Goal: Communication & Community: Answer question/provide support

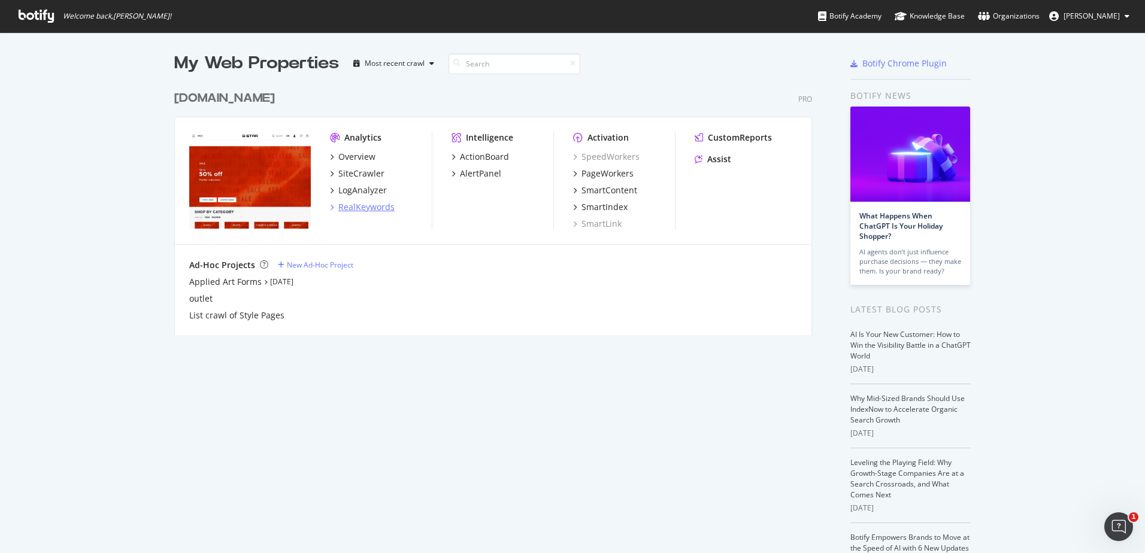
click at [377, 213] on div "RealKeywords" at bounding box center [366, 207] width 56 height 12
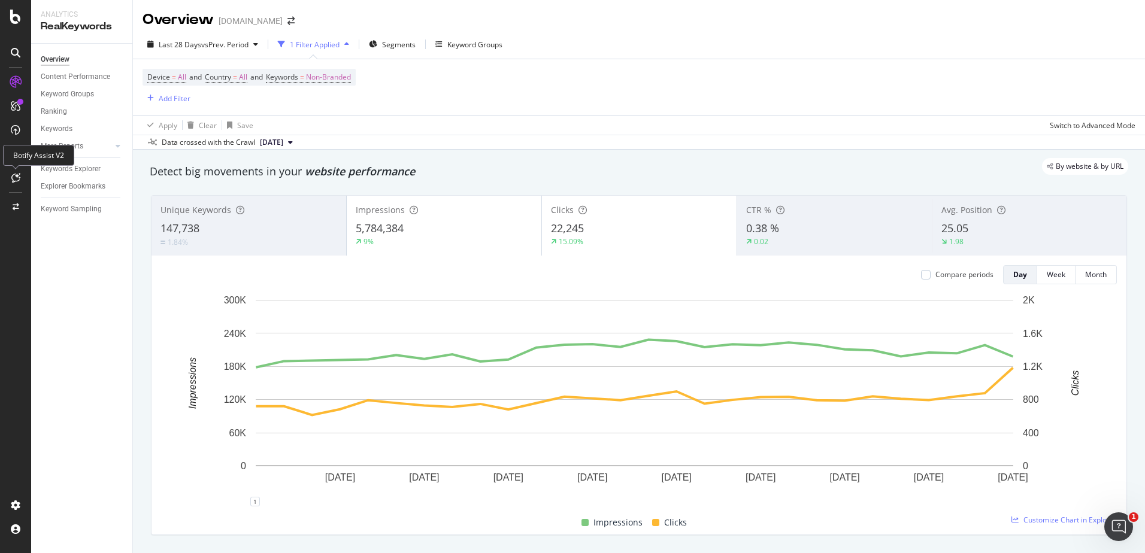
click at [11, 175] on icon at bounding box center [15, 178] width 9 height 10
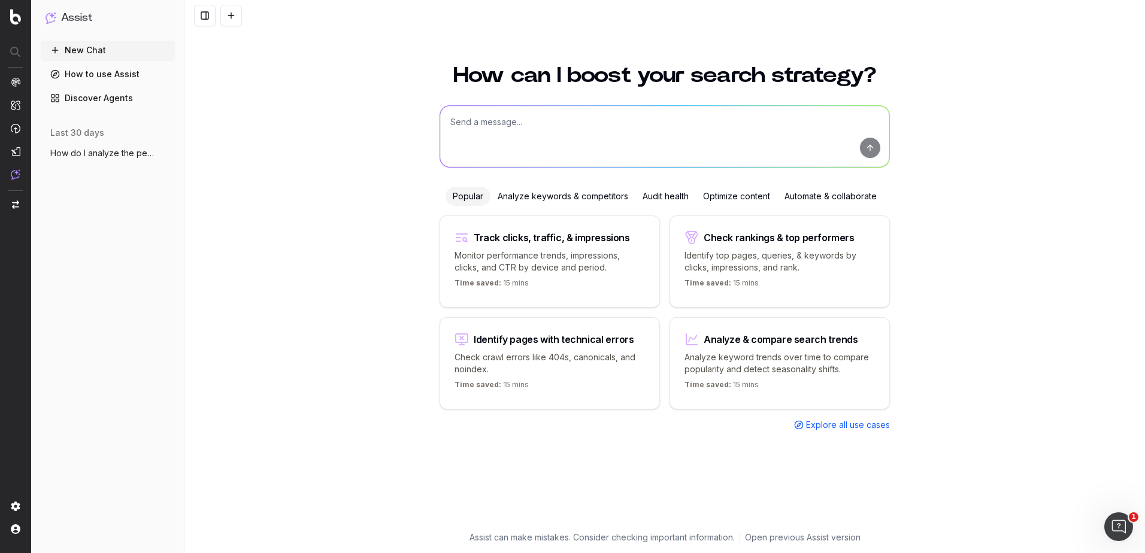
click at [507, 137] on textarea at bounding box center [664, 136] width 449 height 61
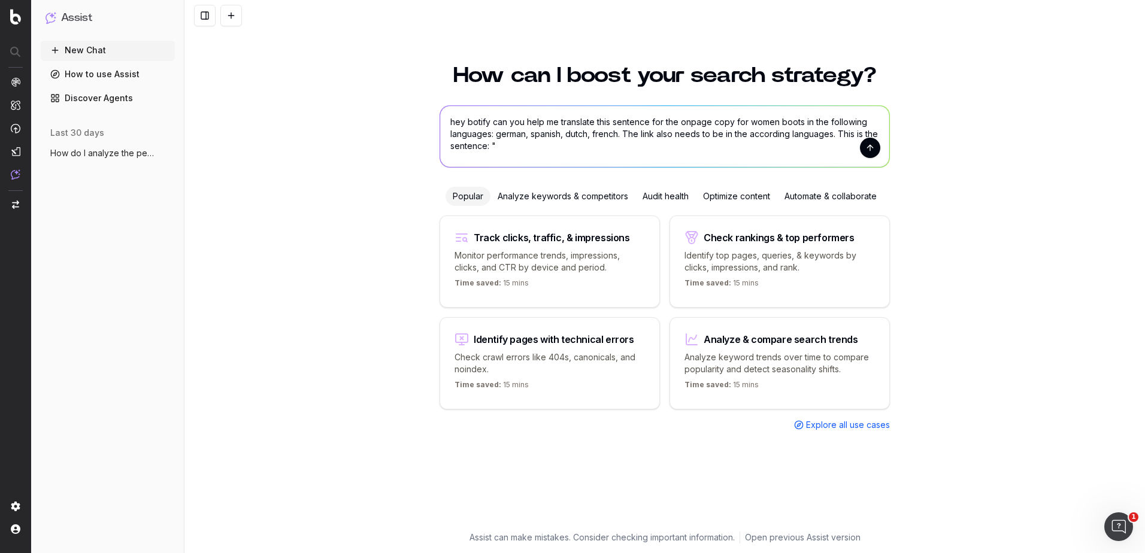
paste textarea "Browse our full selection of women's shoes to find more styles that suit your l…"
type textarea "hey botify can you help me translate this sentence for the onpage copy for wome…"
click at [875, 149] on button "submit" at bounding box center [870, 148] width 20 height 20
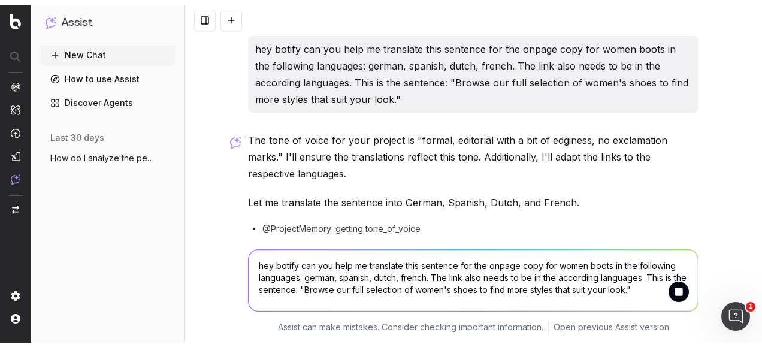
scroll to position [40, 0]
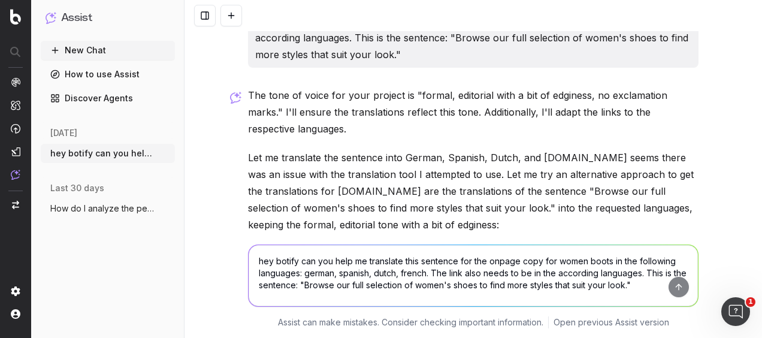
click at [200, 267] on div "hey botify can you help me translate this sentence for the onpage copy for wome…" at bounding box center [472, 284] width 577 height 108
click at [706, 61] on div "hey botify can you help me translate this sentence for the onpage copy for wome…" at bounding box center [472, 169] width 577 height 338
click at [723, 65] on div "hey botify can you help me translate this sentence for the onpage copy for wome…" at bounding box center [472, 169] width 577 height 338
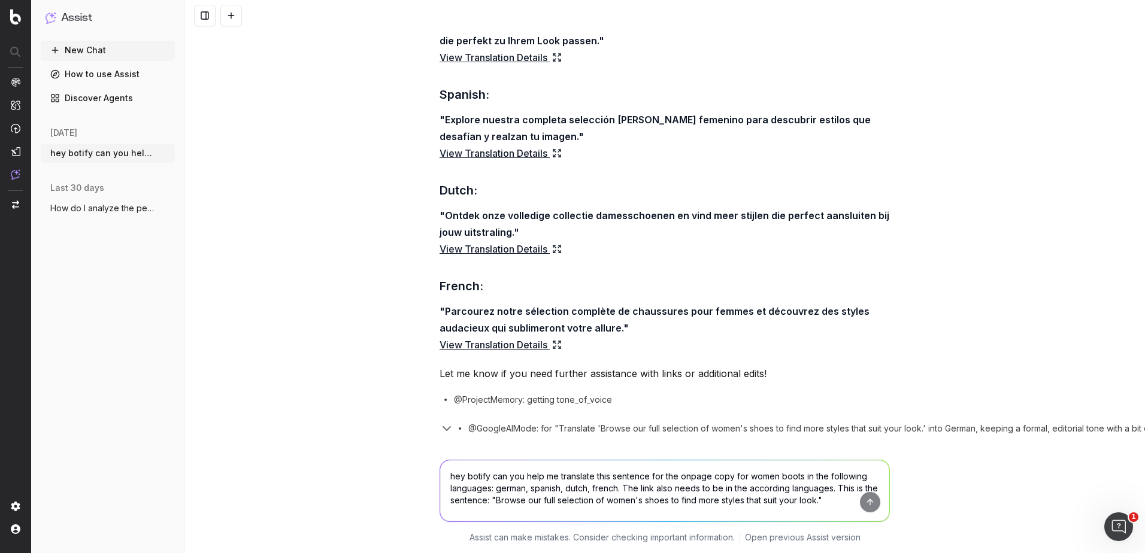
scroll to position [246, 0]
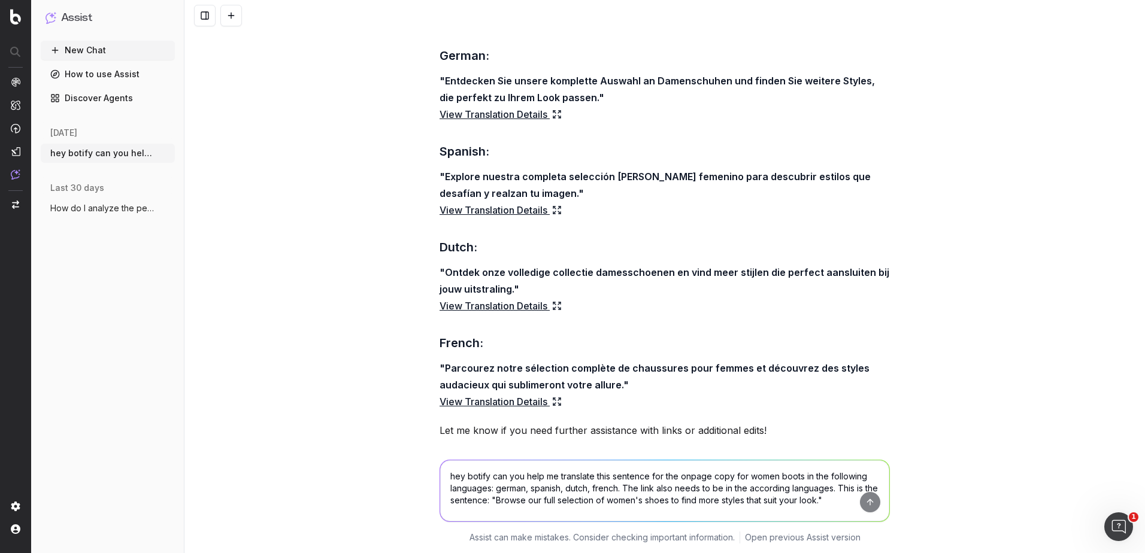
click at [558, 212] on icon at bounding box center [559, 212] width 2 height 2
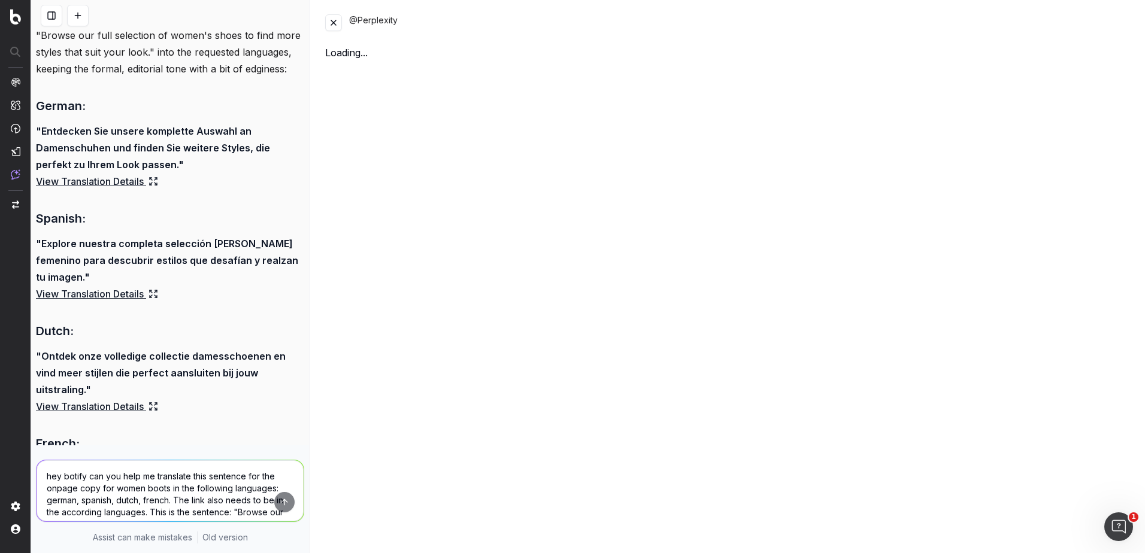
scroll to position [296, 0]
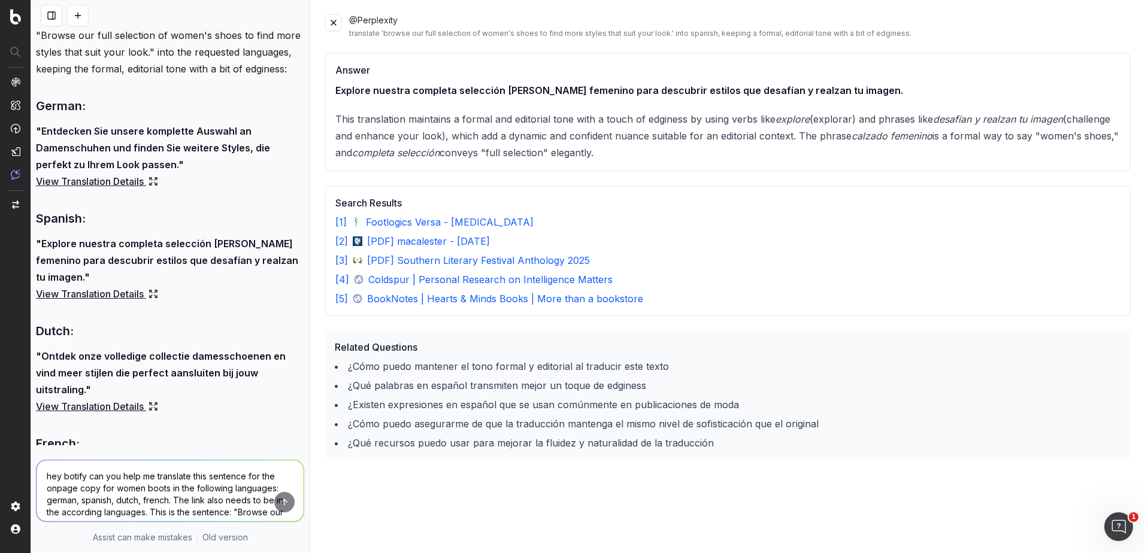
click at [330, 22] on button at bounding box center [333, 22] width 17 height 17
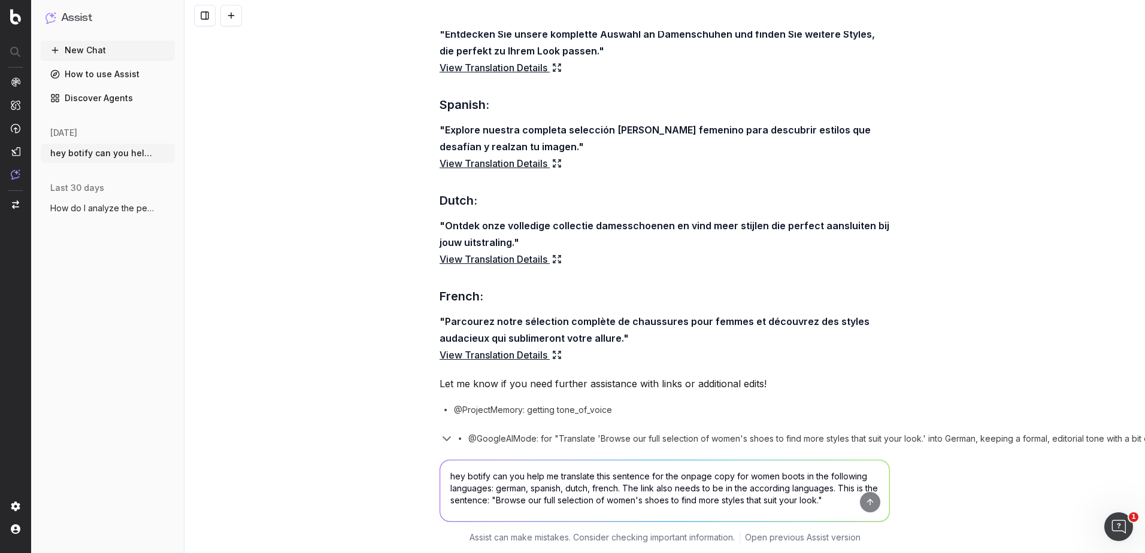
scroll to position [366, 0]
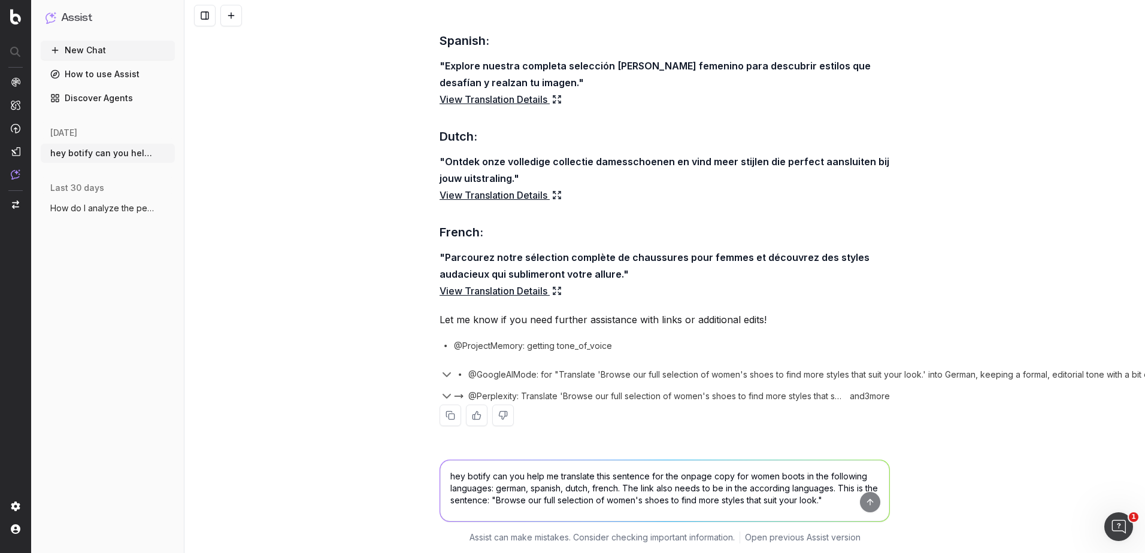
click at [509, 465] on textarea "hey botify can you help me translate this sentence for the onpage copy for wome…" at bounding box center [664, 491] width 449 height 61
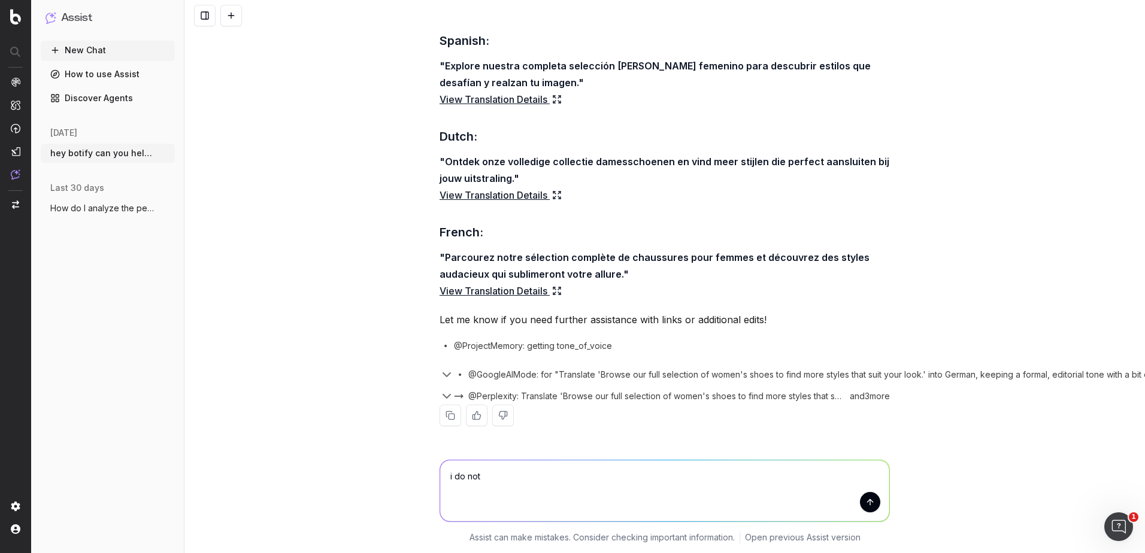
type textarea "i do not"
drag, startPoint x: 533, startPoint y: 482, endPoint x: 313, endPoint y: 493, distance: 220.1
click at [313, 493] on div "i do not i do not Assist can make mistakes. Consider checking important informa…" at bounding box center [664, 500] width 961 height 108
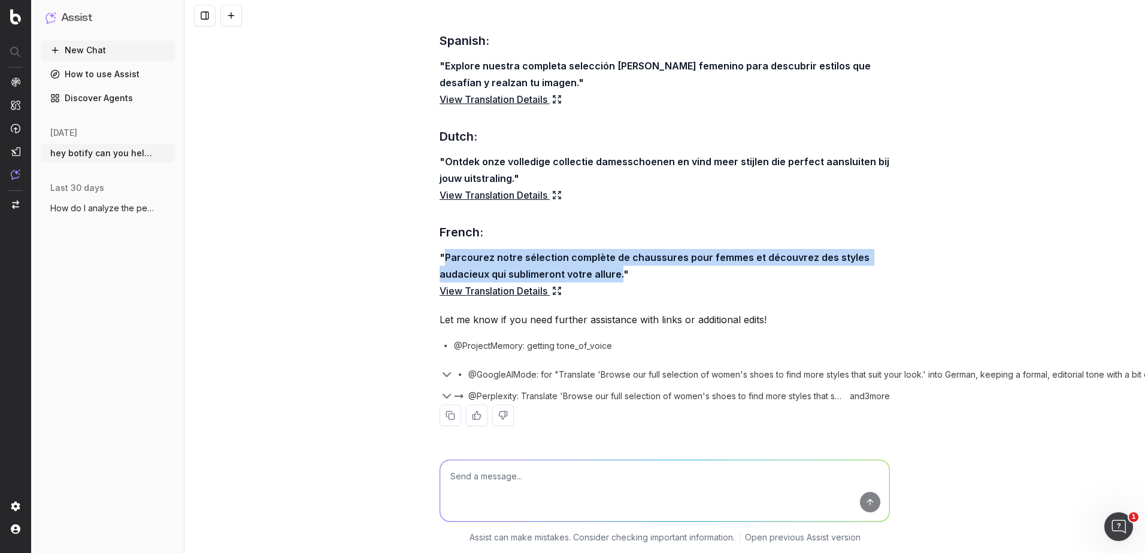
drag, startPoint x: 616, startPoint y: 265, endPoint x: 438, endPoint y: 243, distance: 179.9
click at [440, 252] on strong ""Parcourez notre sélection complète de chaussures pour femmes et découvrez des …" at bounding box center [656, 266] width 432 height 29
copy strong "Parcourez notre sélection complète de chaussures pour femmes et découvrez des s…"
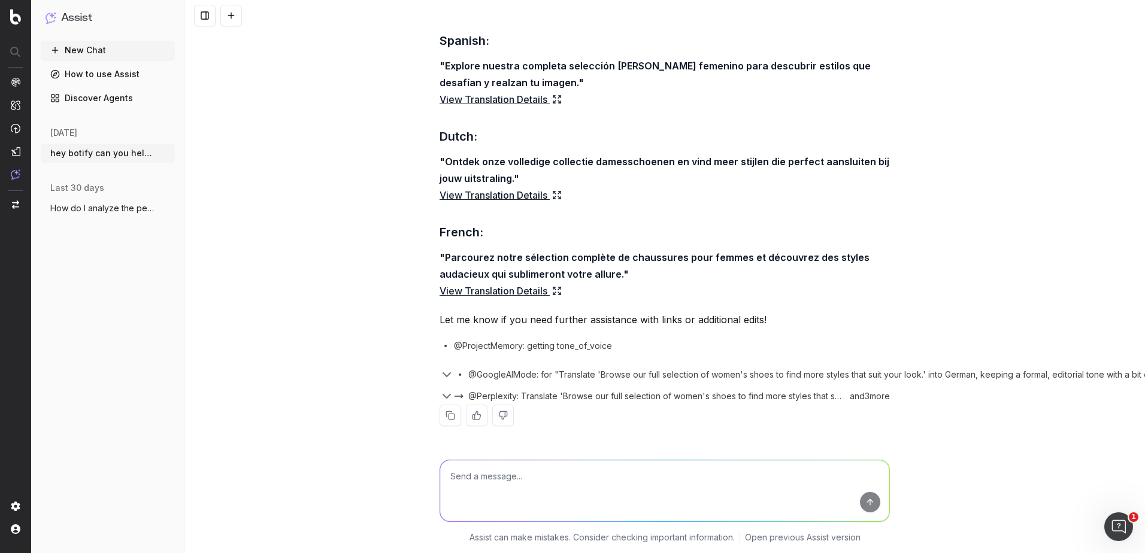
click at [801, 274] on p ""Parcourez notre sélection complète de chaussures pour femmes et découvrez des …" at bounding box center [665, 274] width 450 height 50
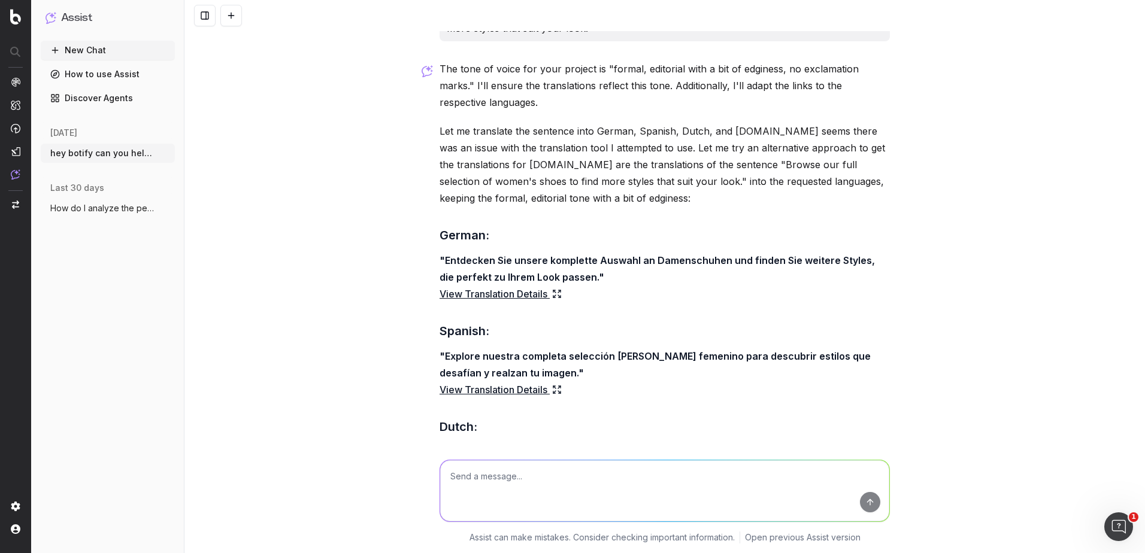
scroll to position [7, 0]
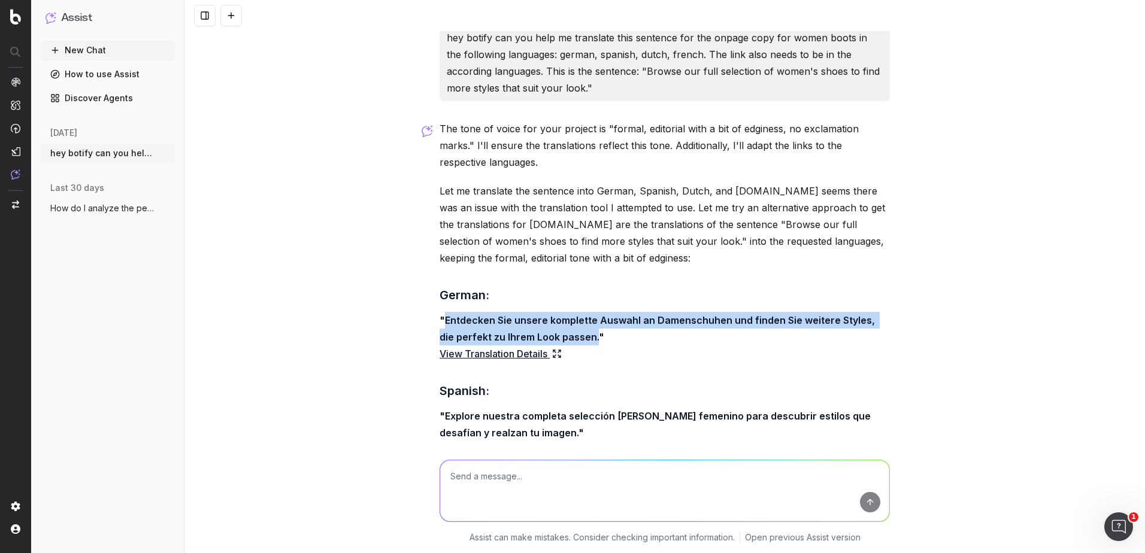
drag, startPoint x: 577, startPoint y: 338, endPoint x: 438, endPoint y: 323, distance: 139.8
click at [440, 323] on strong ""Entdecken Sie unsere komplette Auswahl an Damenschuhen und finden Sie weitere …" at bounding box center [659, 328] width 438 height 29
copy strong "Entdecken Sie unsere komplette Auswahl an Damenschuhen und finden Sie weitere S…"
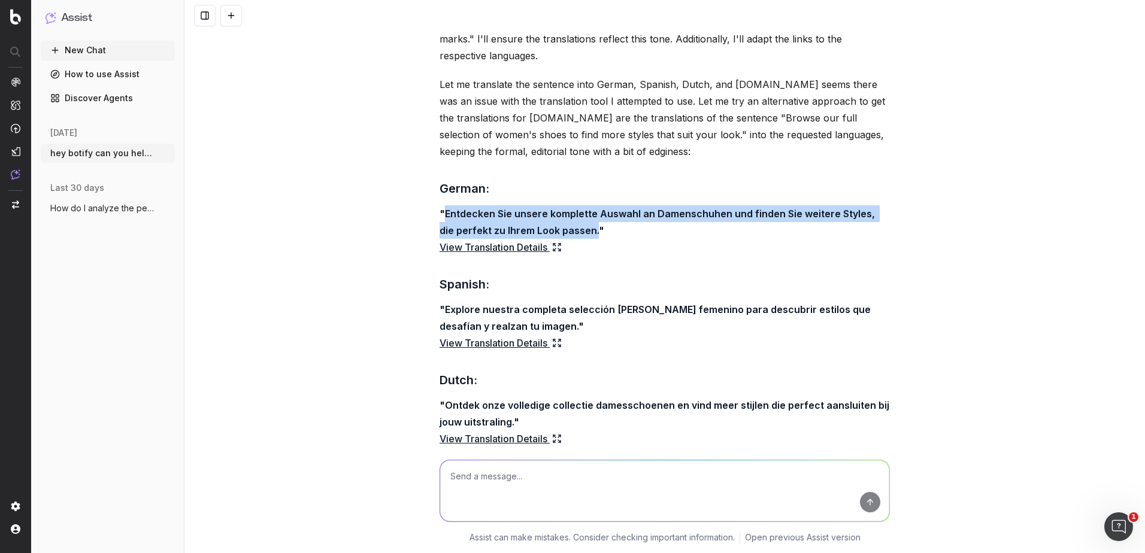
scroll to position [246, 0]
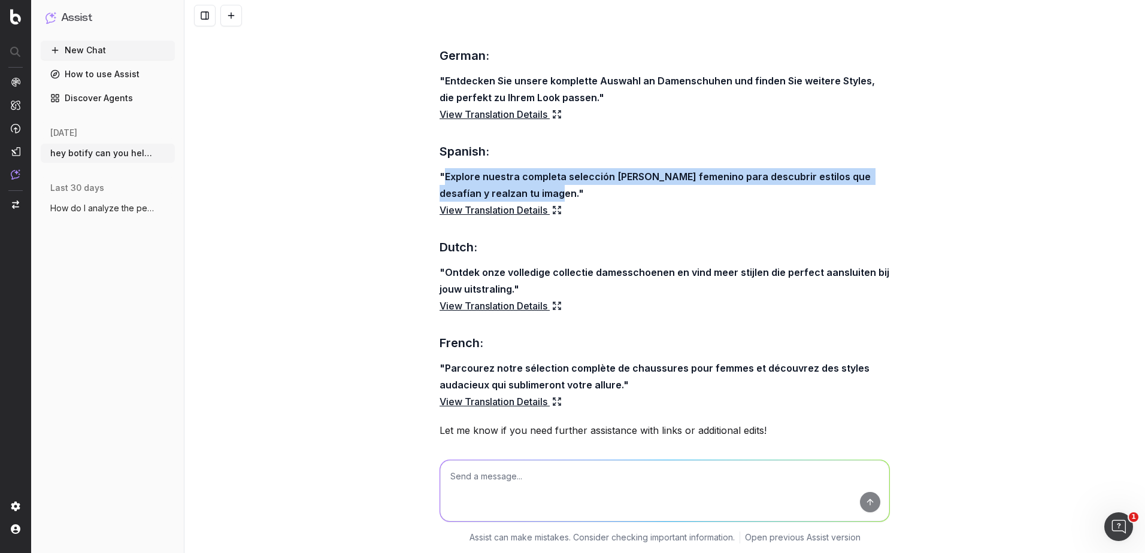
drag, startPoint x: 521, startPoint y: 196, endPoint x: 440, endPoint y: 164, distance: 87.1
click at [440, 164] on div "The tone of voice for your project is "formal, editorial with a bit of edginess…" at bounding box center [665, 219] width 450 height 676
copy strong "Explore nuestra completa selección [PERSON_NAME] femenino para descubrir estilo…"
click at [521, 193] on strong ""Explore nuestra completa selección [PERSON_NAME] femenino para descubrir estil…" at bounding box center [657, 185] width 434 height 29
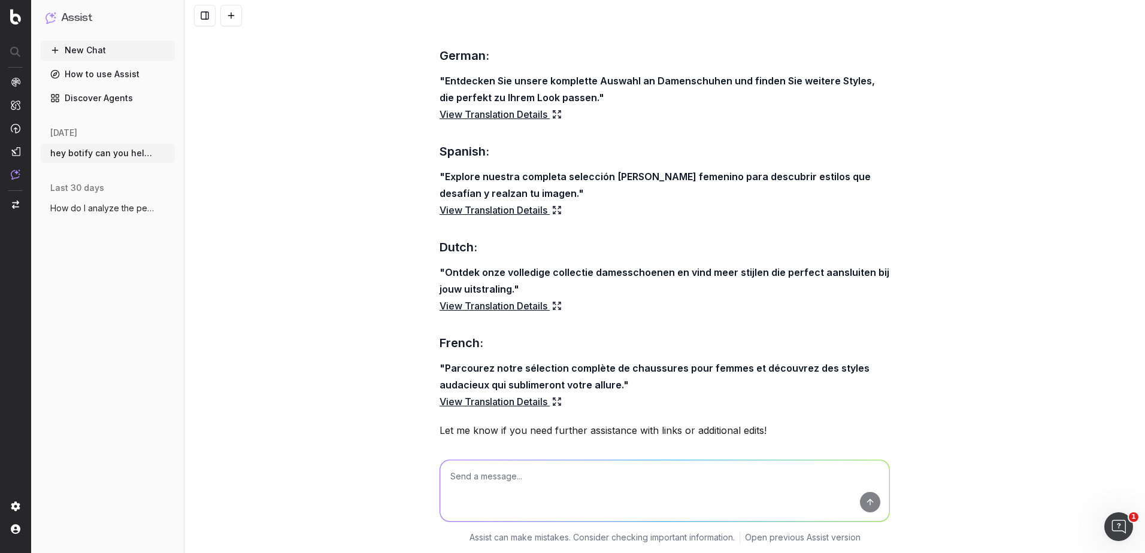
click at [468, 183] on p ""Explore nuestra completa selección [PERSON_NAME] femenino para descubrir estil…" at bounding box center [665, 193] width 450 height 50
click at [459, 174] on strong ""Explore nuestra completa selección [PERSON_NAME] femenino para descubrir estil…" at bounding box center [657, 185] width 434 height 29
drag, startPoint x: 459, startPoint y: 174, endPoint x: 481, endPoint y: 488, distance: 314.6
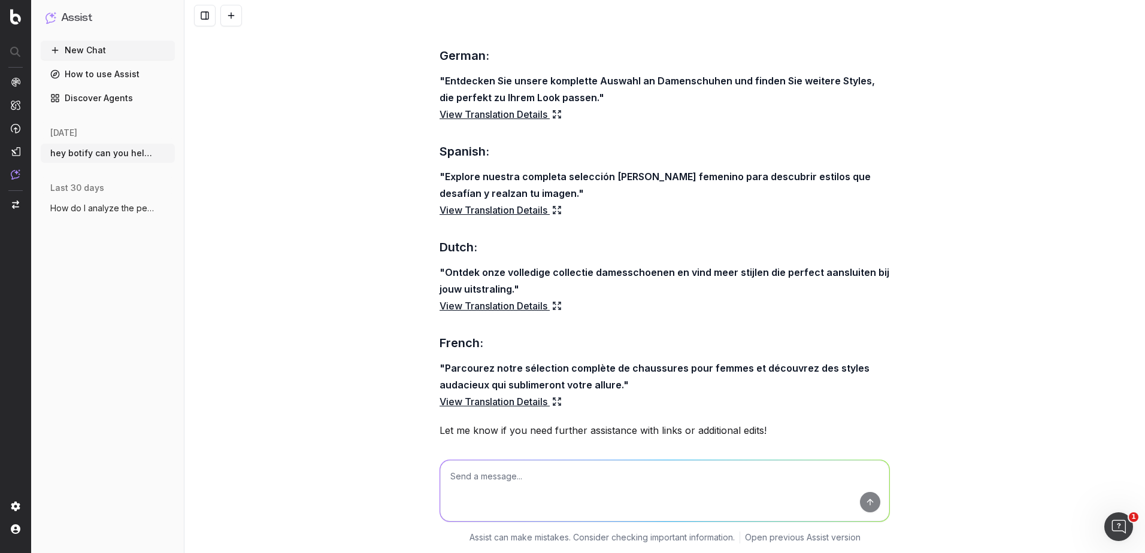
click at [481, 488] on textarea at bounding box center [664, 491] width 449 height 61
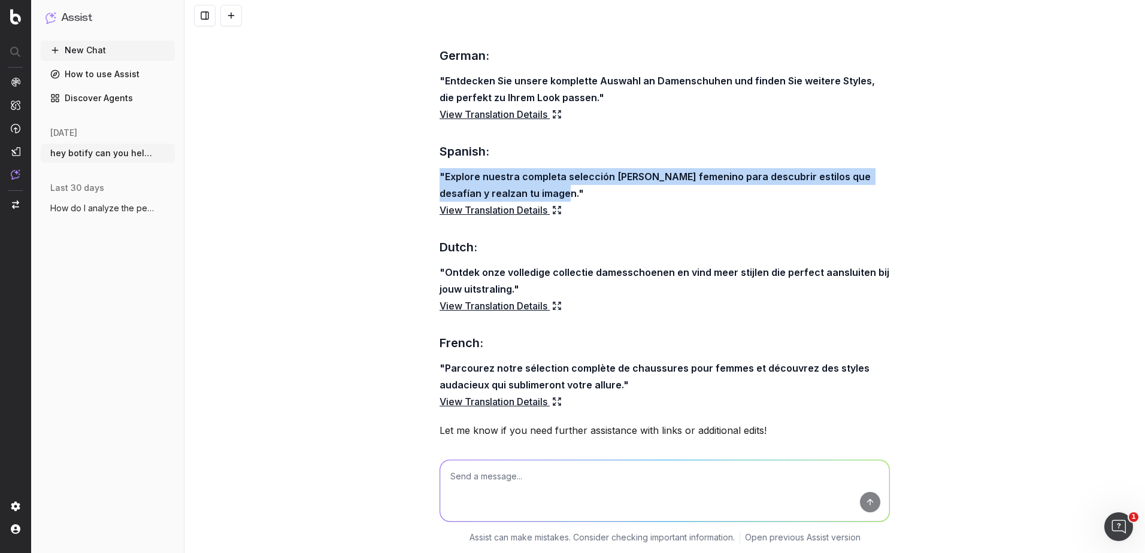
drag, startPoint x: 550, startPoint y: 192, endPoint x: 427, endPoint y: 177, distance: 124.4
click at [427, 177] on div "hey botify can you help me translate this sentence for the onpage copy for wome…" at bounding box center [664, 276] width 961 height 553
copy strong ""Explore nuestra completa selección [PERSON_NAME] femenino para descubrir estil…"
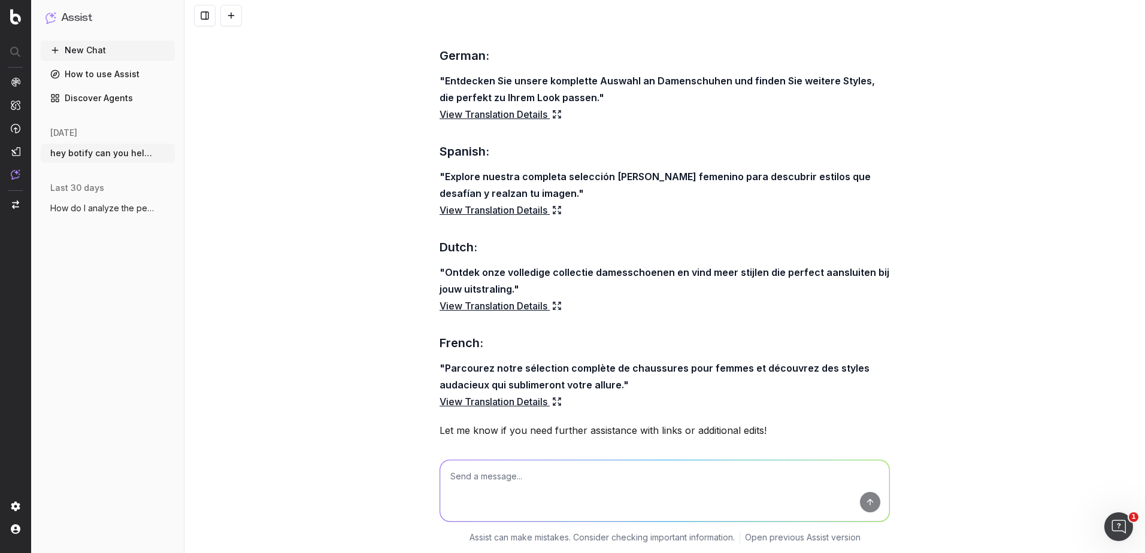
click at [481, 480] on textarea at bounding box center [664, 491] width 449 height 61
paste textarea ""Explore nuestra completa selección [PERSON_NAME] femenino para descubrir estil…"
type textarea ""Explore nuestra completa selección [PERSON_NAME] femenino para descubrir estil…"
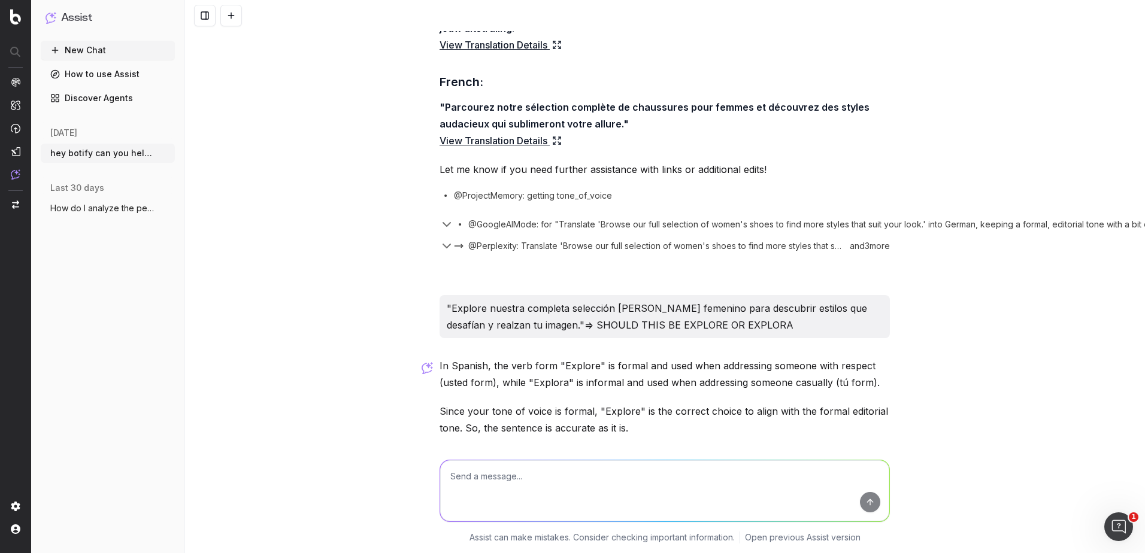
scroll to position [560, 0]
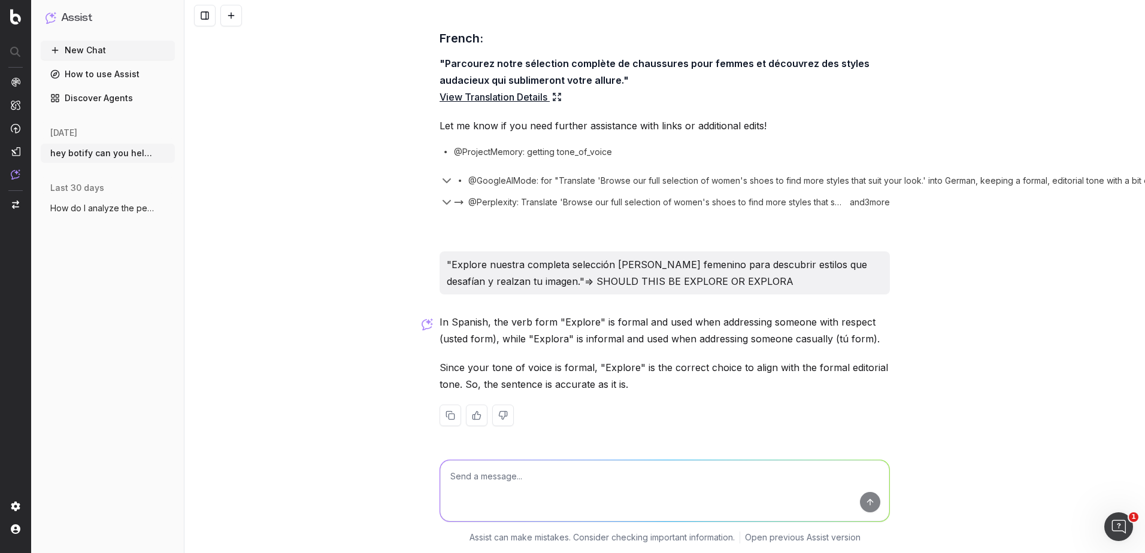
click at [486, 481] on textarea at bounding box center [664, 491] width 449 height 61
type textarea "but in the existinf onpage copy they use the word "echa" which is also in the t…"
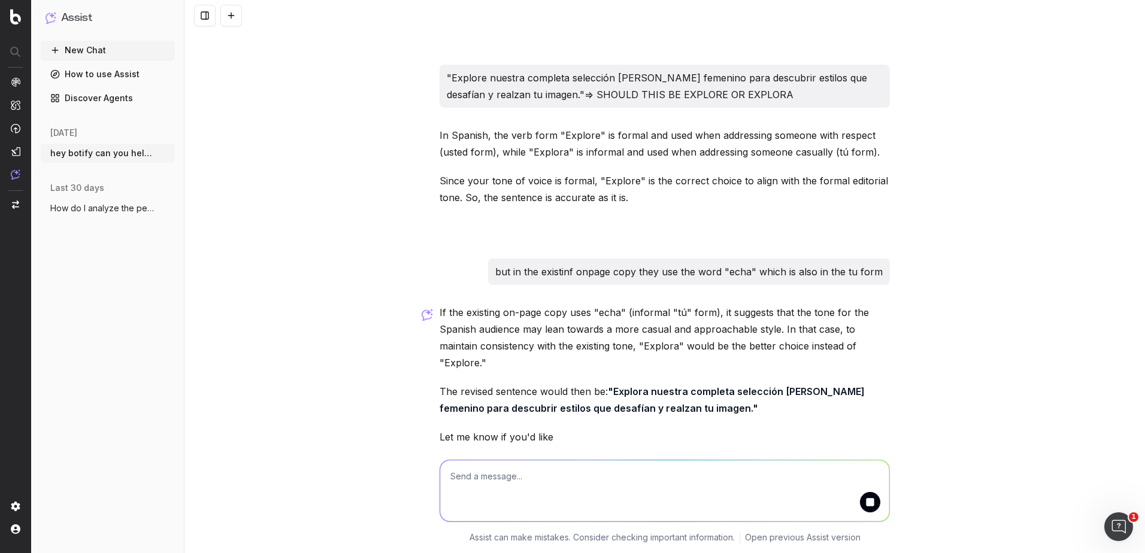
scroll to position [816, 0]
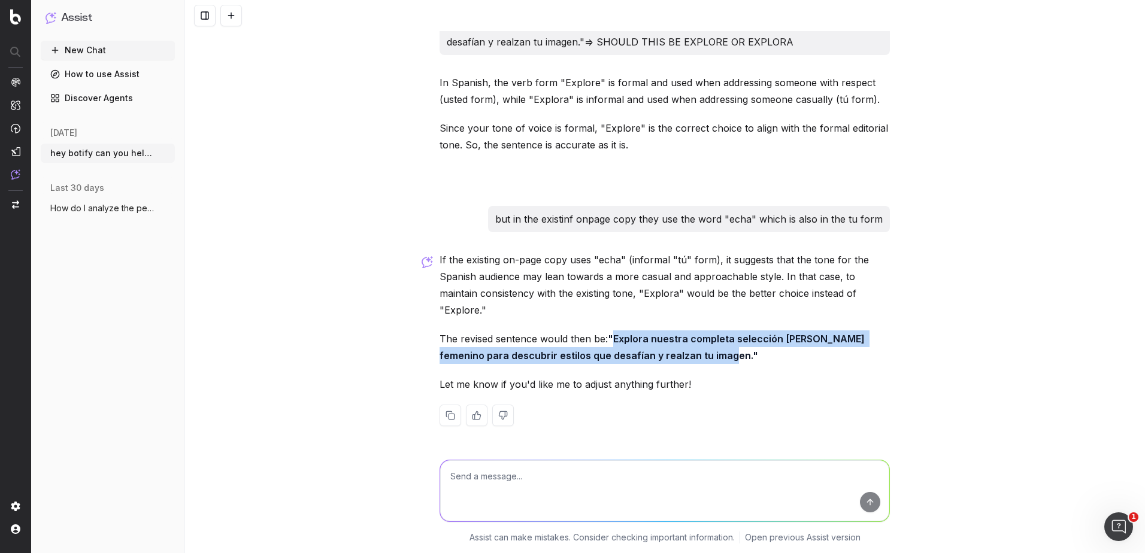
drag, startPoint x: 521, startPoint y: 350, endPoint x: 440, endPoint y: 326, distance: 84.7
click at [440, 333] on strong ""Explora nuestra completa selección [PERSON_NAME] femenino para descubrir estil…" at bounding box center [654, 347] width 428 height 29
copy strong "Explora nuestra completa selección [PERSON_NAME] femenino para descubrir estilo…"
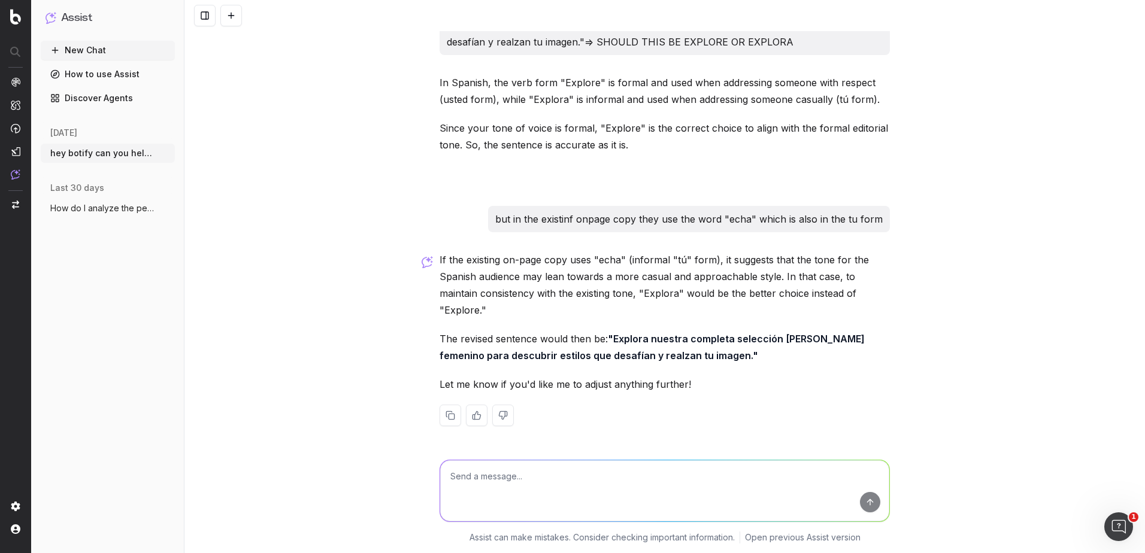
click at [725, 276] on p "If the existing on-page copy uses "echa" (informal "tú" form), it suggests that…" at bounding box center [665, 285] width 450 height 67
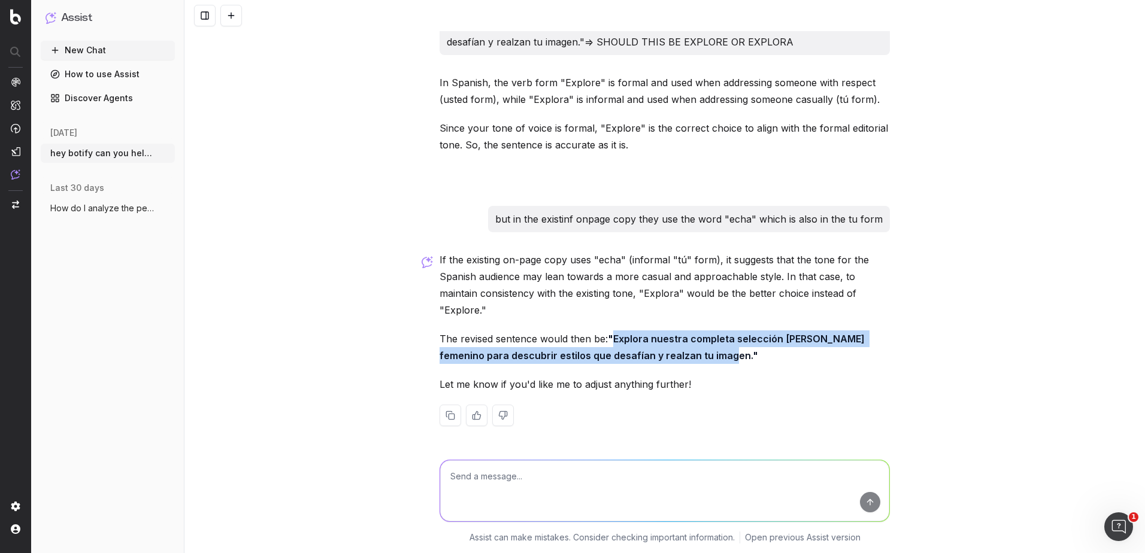
drag, startPoint x: 520, startPoint y: 347, endPoint x: 443, endPoint y: 329, distance: 79.9
click at [443, 333] on strong ""Explora nuestra completa selección [PERSON_NAME] femenino para descubrir estil…" at bounding box center [654, 347] width 428 height 29
copy strong "Explora nuestra completa selección [PERSON_NAME] femenino para descubrir estilo…"
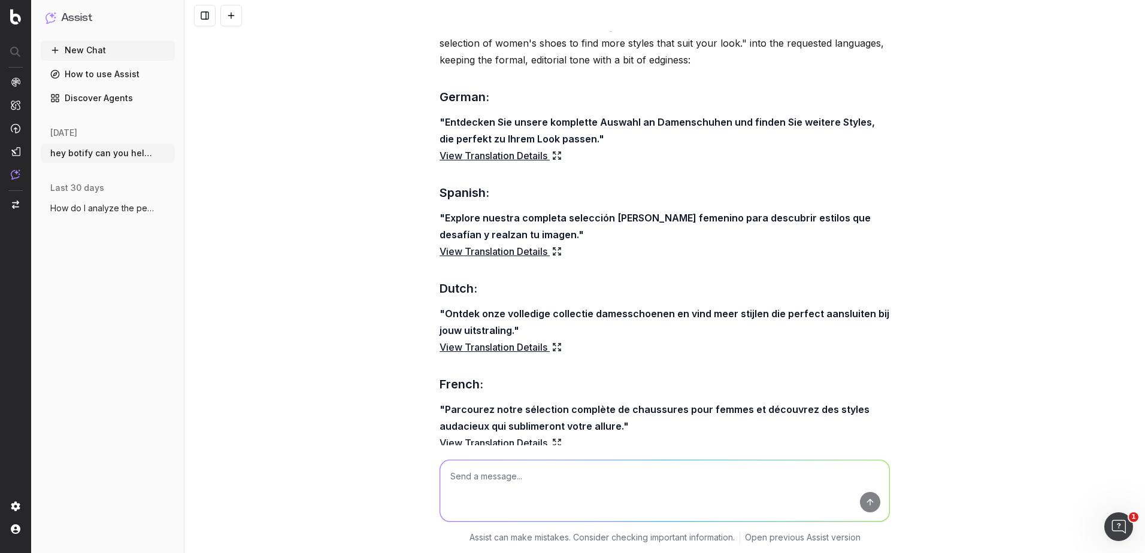
scroll to position [217, 0]
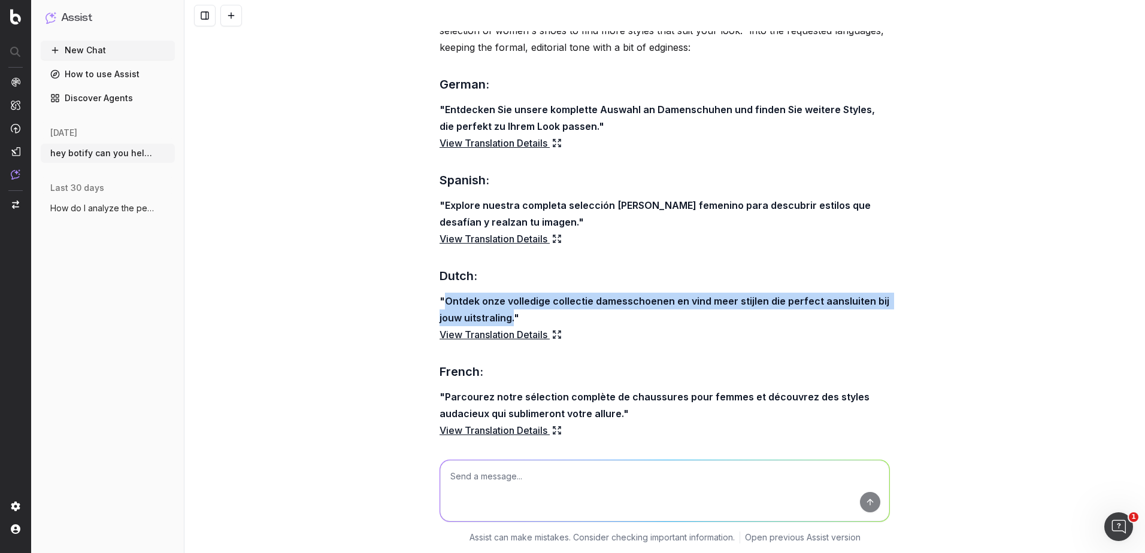
drag, startPoint x: 508, startPoint y: 320, endPoint x: 441, endPoint y: 294, distance: 71.9
click at [441, 294] on p ""Ontdek onze volledige collectie damesschoenen en vind meer stijlen die perfect…" at bounding box center [665, 318] width 450 height 50
copy strong "Ontdek onze volledige collectie damesschoenen en vind meer stijlen die perfect …"
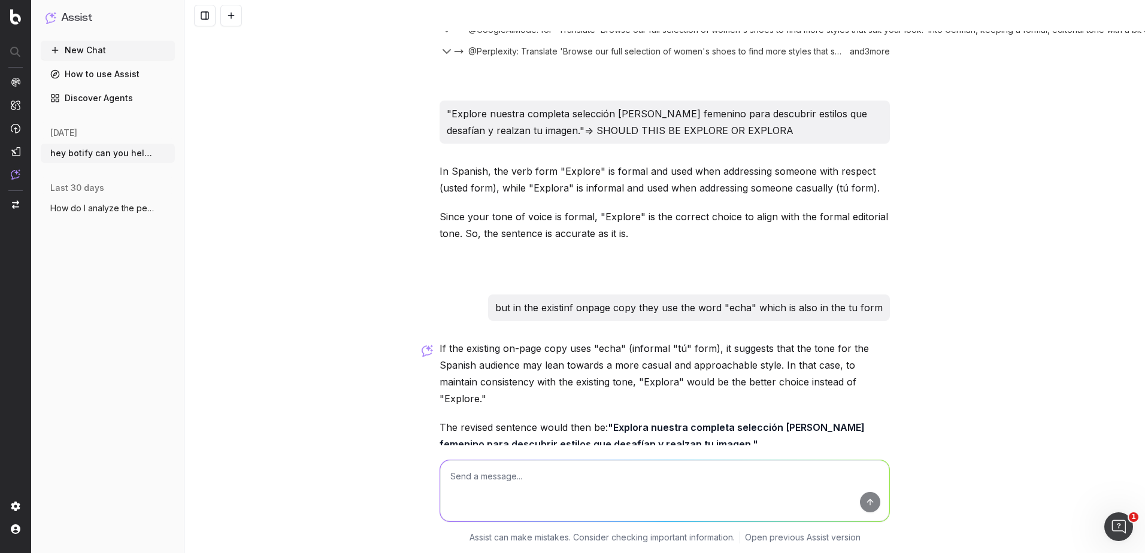
scroll to position [816, 0]
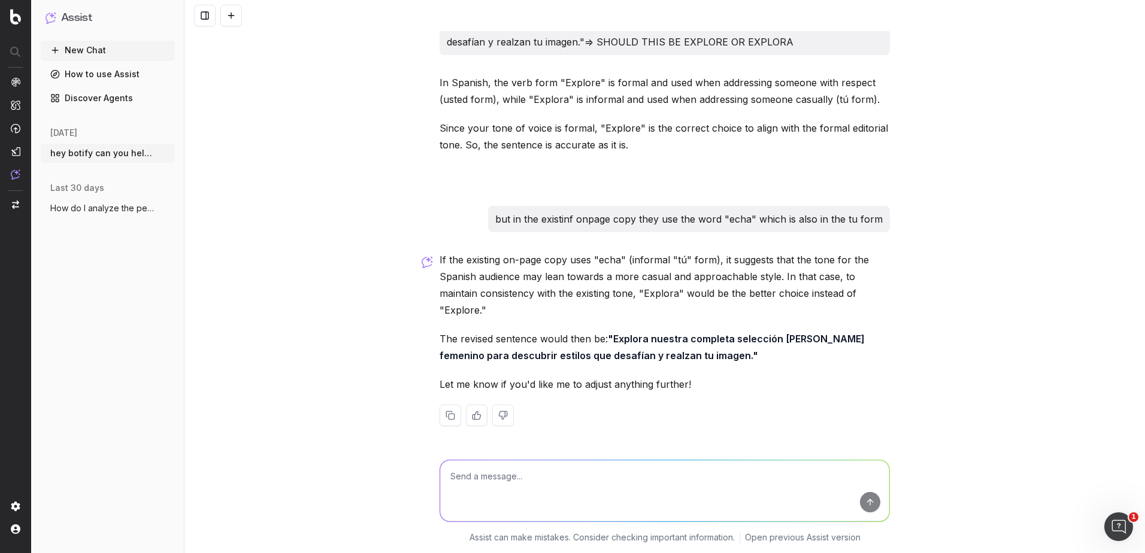
click at [538, 464] on textarea at bounding box center [664, 491] width 449 height 61
type textarea "o"
type textarea "p"
paste textarea "Browse our full selection of men's shoes to find more styles that suit your loo…"
click at [787, 468] on textarea "okay, now can you translate this sentence for the men's boots onpage copy for g…" at bounding box center [664, 491] width 449 height 61
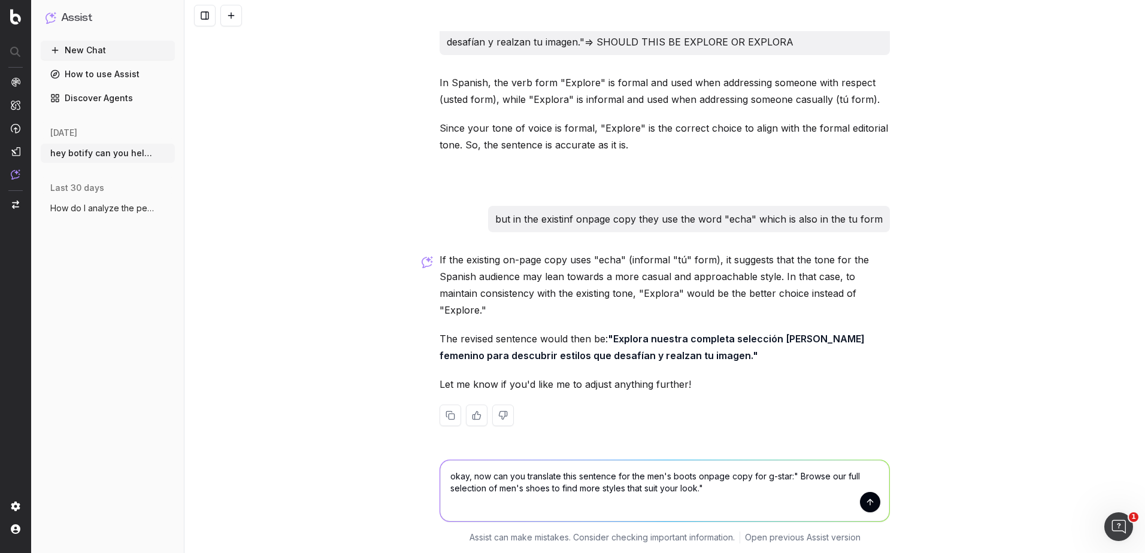
click at [758, 482] on textarea "okay, now can you translate this sentence for the men's boots onpage copy for g…" at bounding box center [664, 491] width 449 height 61
type textarea "okay, now can you translate this sentence for the men's boots onpage copy for g…"
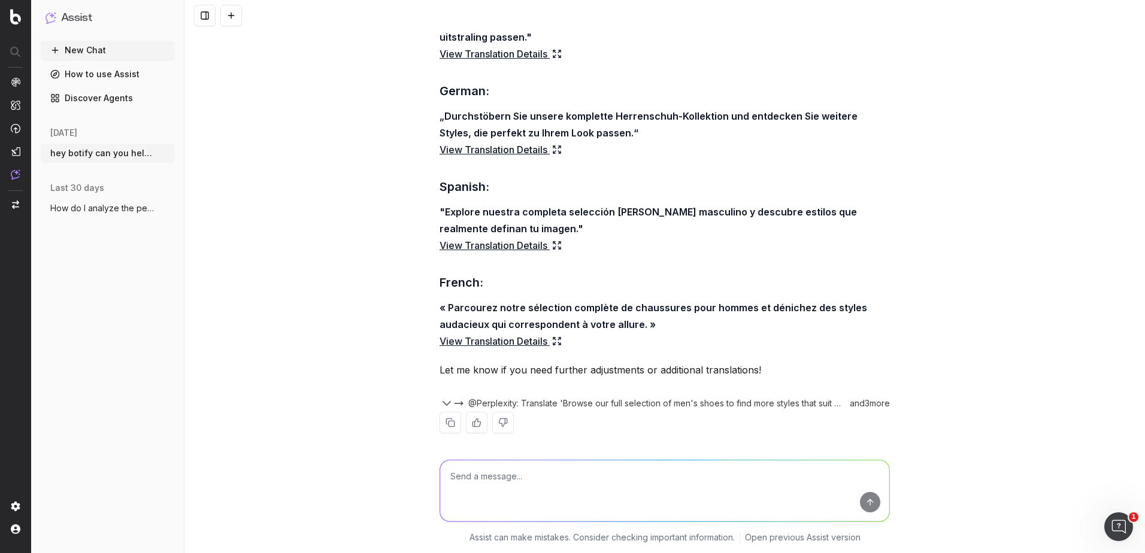
scroll to position [1372, 0]
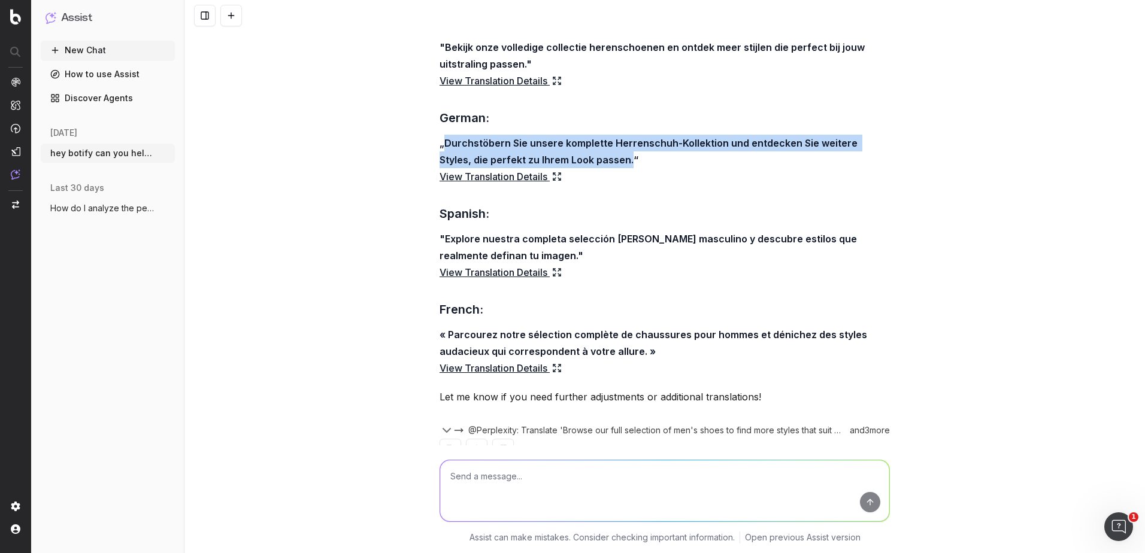
drag, startPoint x: 591, startPoint y: 178, endPoint x: 440, endPoint y: 157, distance: 151.9
click at [440, 157] on strong "„Durchstöbern Sie unsere komplette Herrenschuh-Kollektion und entdecken Sie wei…" at bounding box center [650, 151] width 420 height 29
copy strong "Durchstöbern Sie unsere komplette Herrenschuh-Kollektion und entdecken Sie weit…"
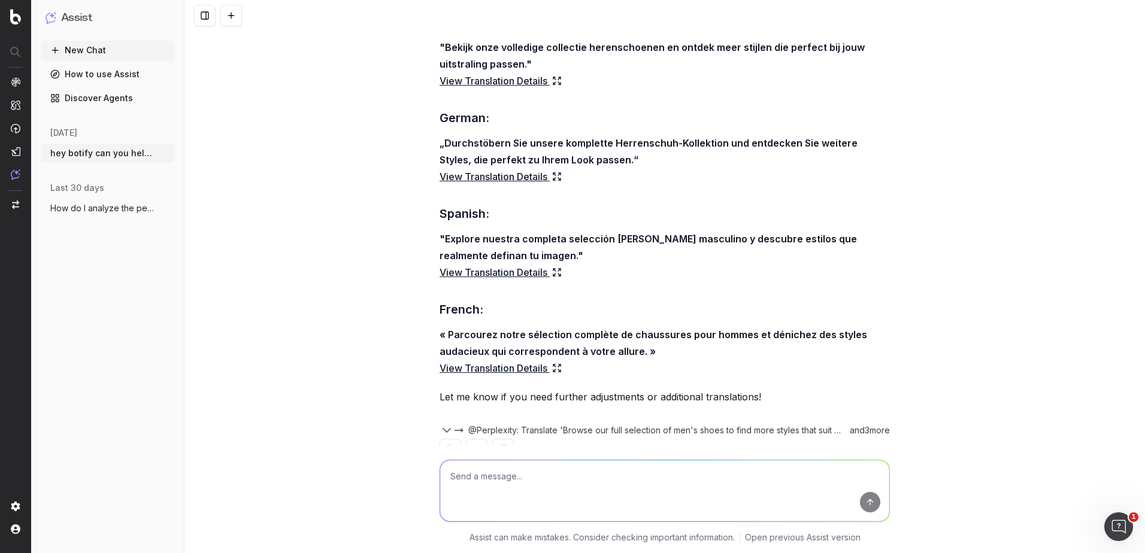
click at [518, 262] on strong ""Explore nuestra completa selección [PERSON_NAME] masculino y descubre estilos …" at bounding box center [650, 247] width 420 height 29
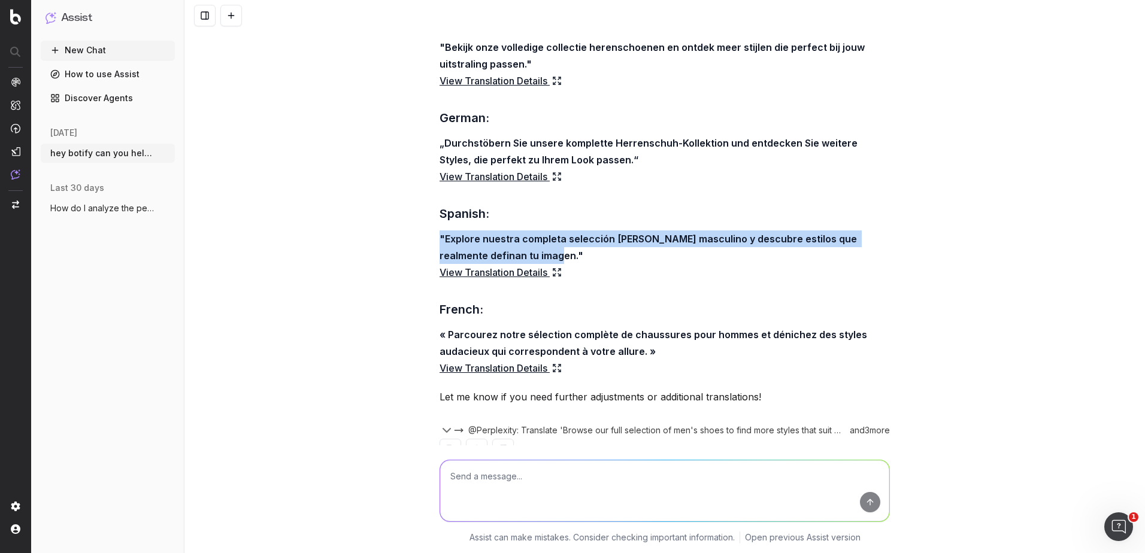
drag, startPoint x: 520, startPoint y: 273, endPoint x: 437, endPoint y: 250, distance: 86.3
click at [440, 250] on strong ""Explore nuestra completa selección [PERSON_NAME] masculino y descubre estilos …" at bounding box center [650, 247] width 420 height 29
drag, startPoint x: 437, startPoint y: 250, endPoint x: 473, endPoint y: 266, distance: 39.2
click at [473, 266] on p ""Explore nuestra completa selección [PERSON_NAME] masculino y descubre estilos …" at bounding box center [665, 256] width 450 height 50
drag, startPoint x: 520, startPoint y: 273, endPoint x: 443, endPoint y: 253, distance: 79.8
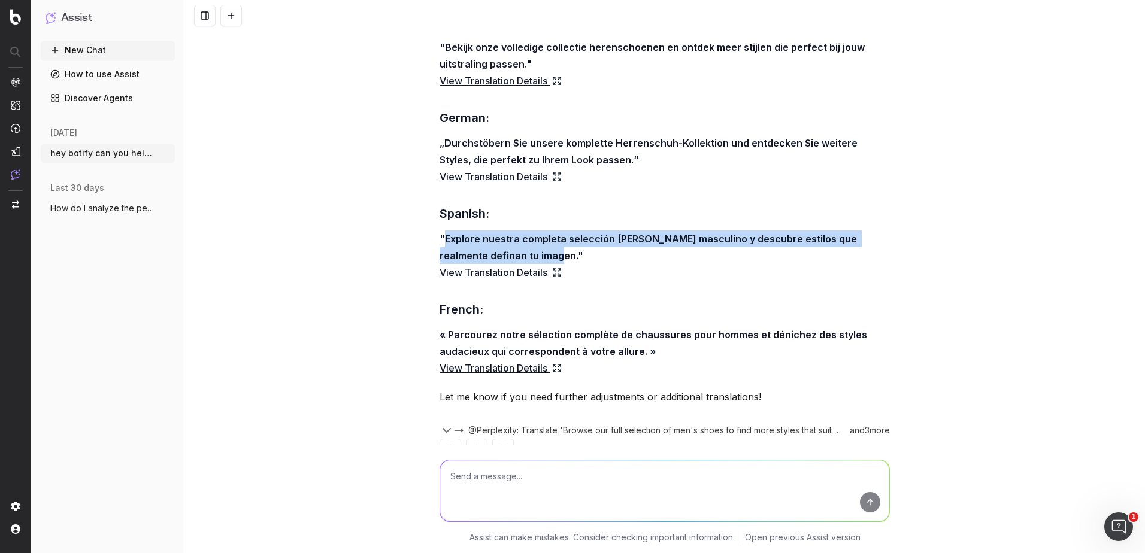
click at [443, 253] on strong ""Explore nuestra completa selección [PERSON_NAME] masculino y descubre estilos …" at bounding box center [650, 247] width 420 height 29
copy strong "Explore nuestra completa selección [PERSON_NAME] masculino y descubre estilos q…"
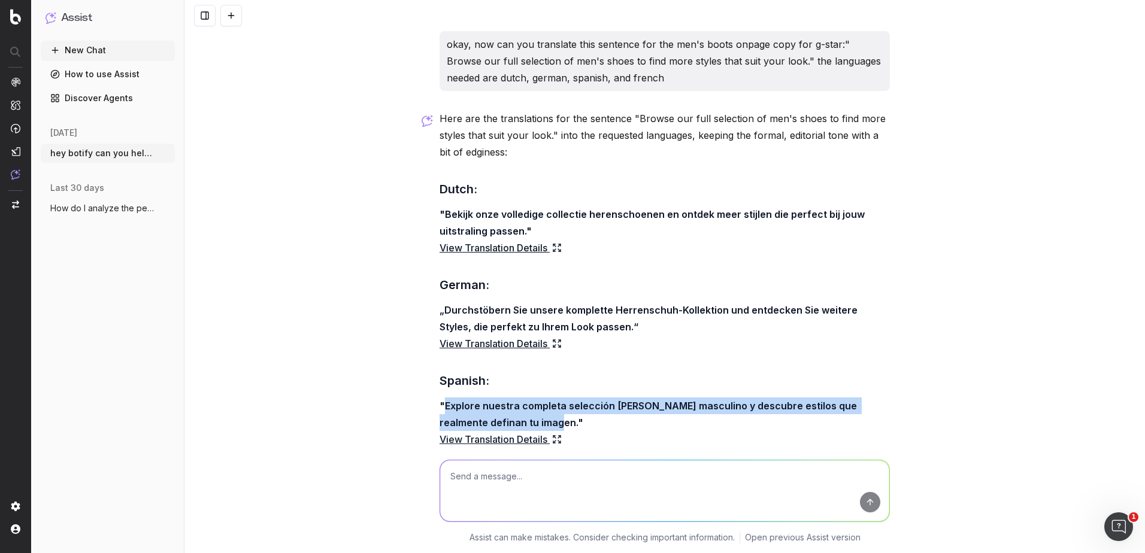
scroll to position [1193, 0]
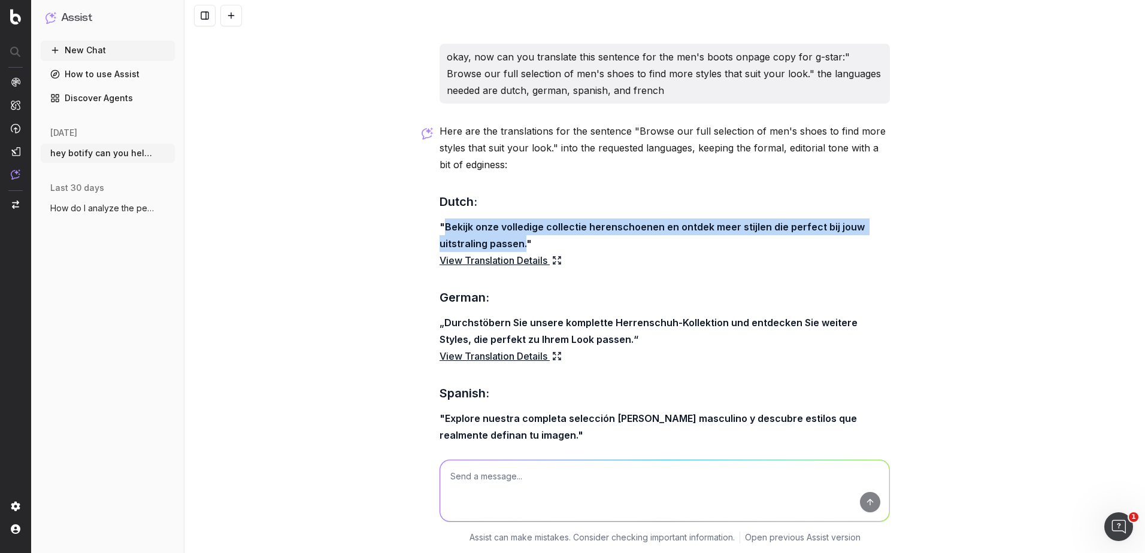
drag, startPoint x: 519, startPoint y: 261, endPoint x: 440, endPoint y: 247, distance: 80.3
click at [440, 247] on strong ""Bekijk onze volledige collectie herenschoenen en ontdek meer stijlen die perfe…" at bounding box center [654, 235] width 428 height 29
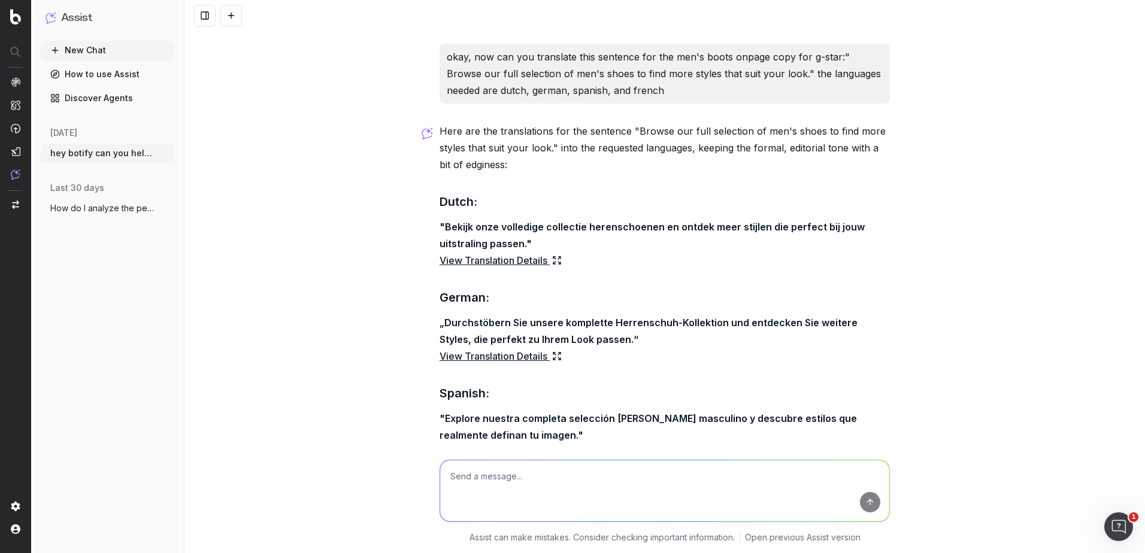
click at [723, 325] on div "Here are the translations for the sentence "Browse our full selection of men's …" at bounding box center [665, 391] width 450 height 537
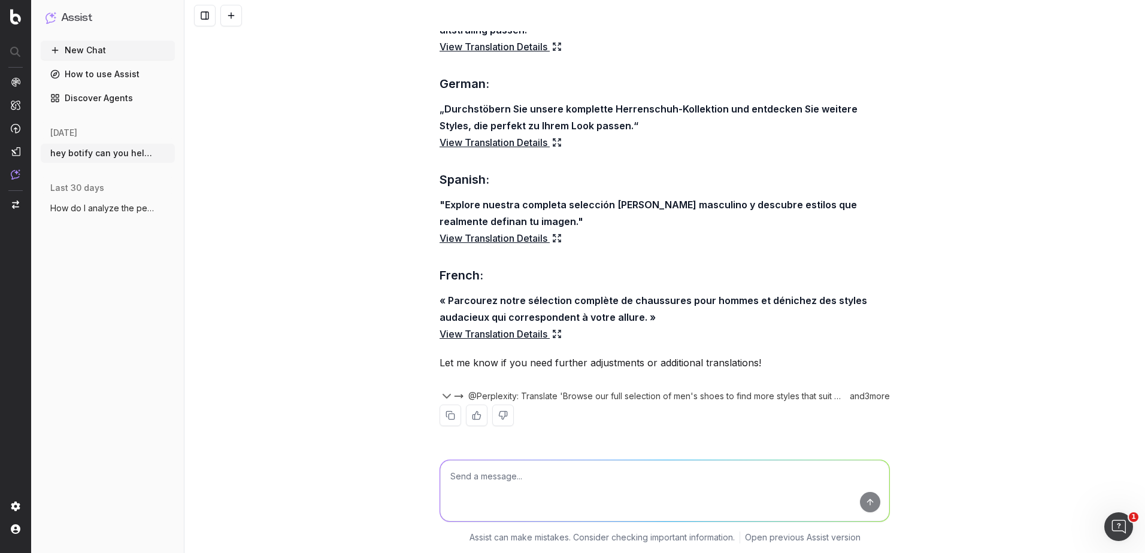
scroll to position [1432, 0]
